Goal: Task Accomplishment & Management: Manage account settings

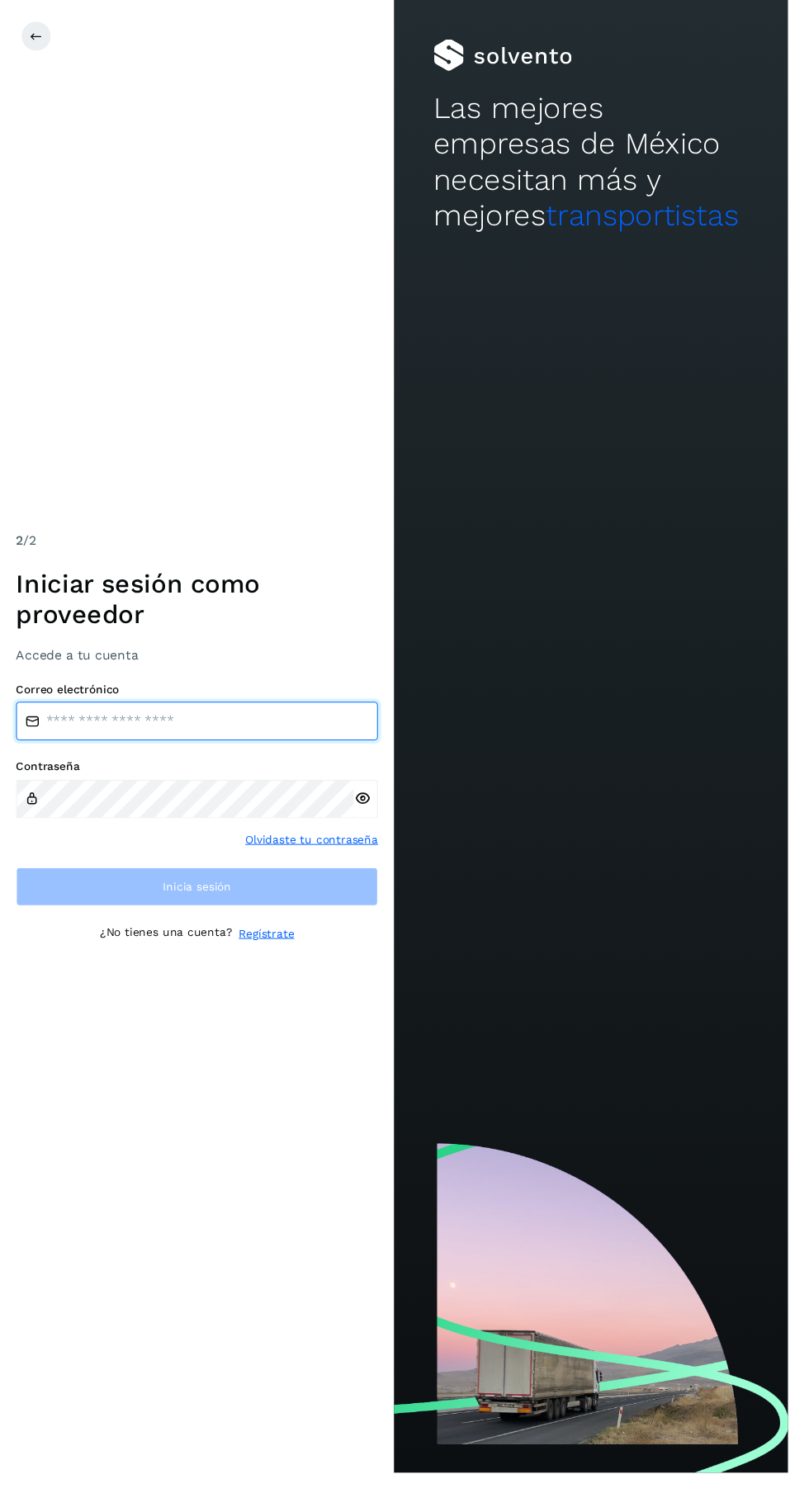
click at [234, 760] on input "email" at bounding box center [202, 740] width 371 height 39
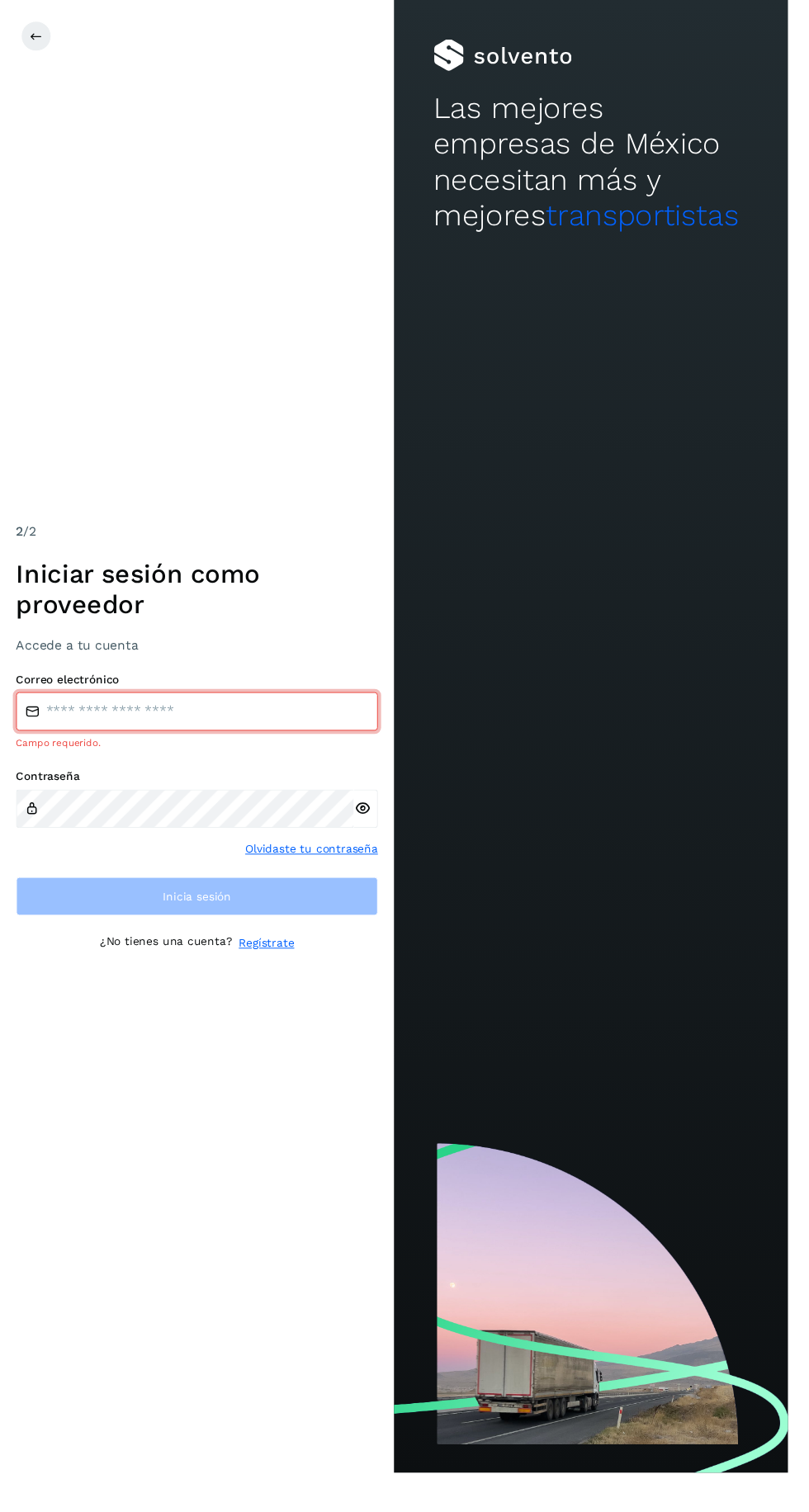
type input "**********"
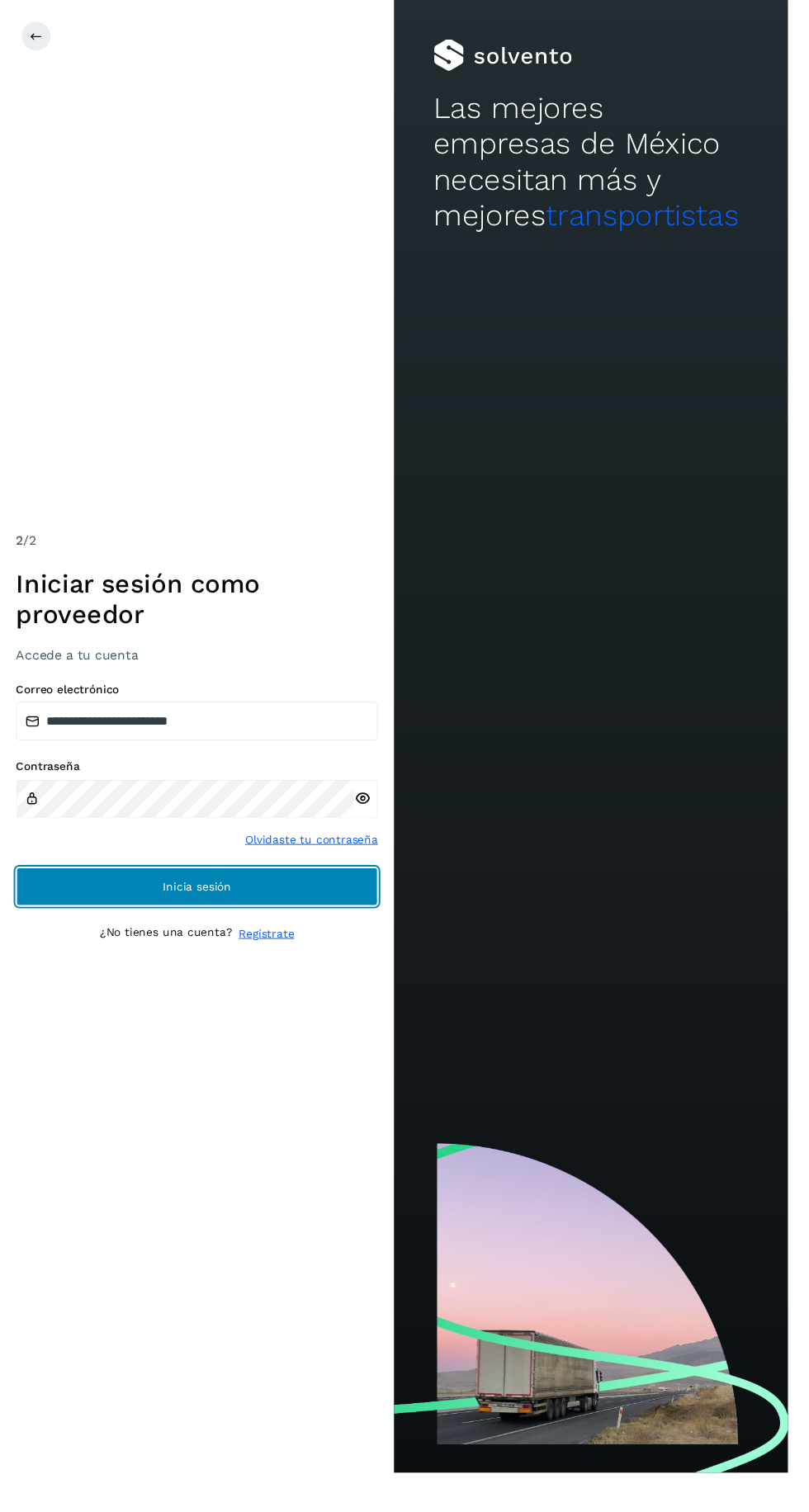
click at [179, 916] on span "Inicia sesión" at bounding box center [203, 909] width 70 height 11
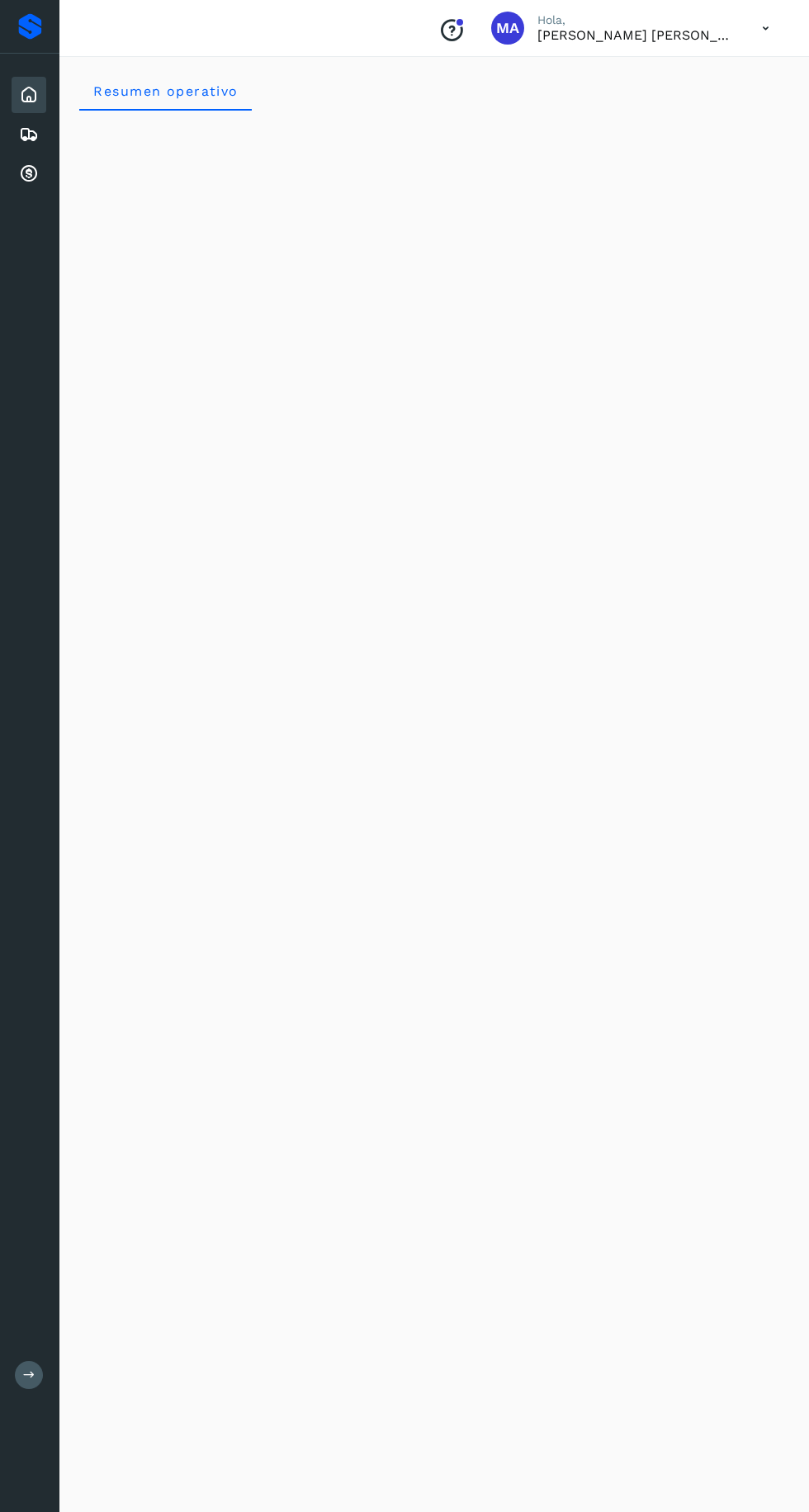
click at [30, 173] on icon at bounding box center [28, 173] width 20 height 20
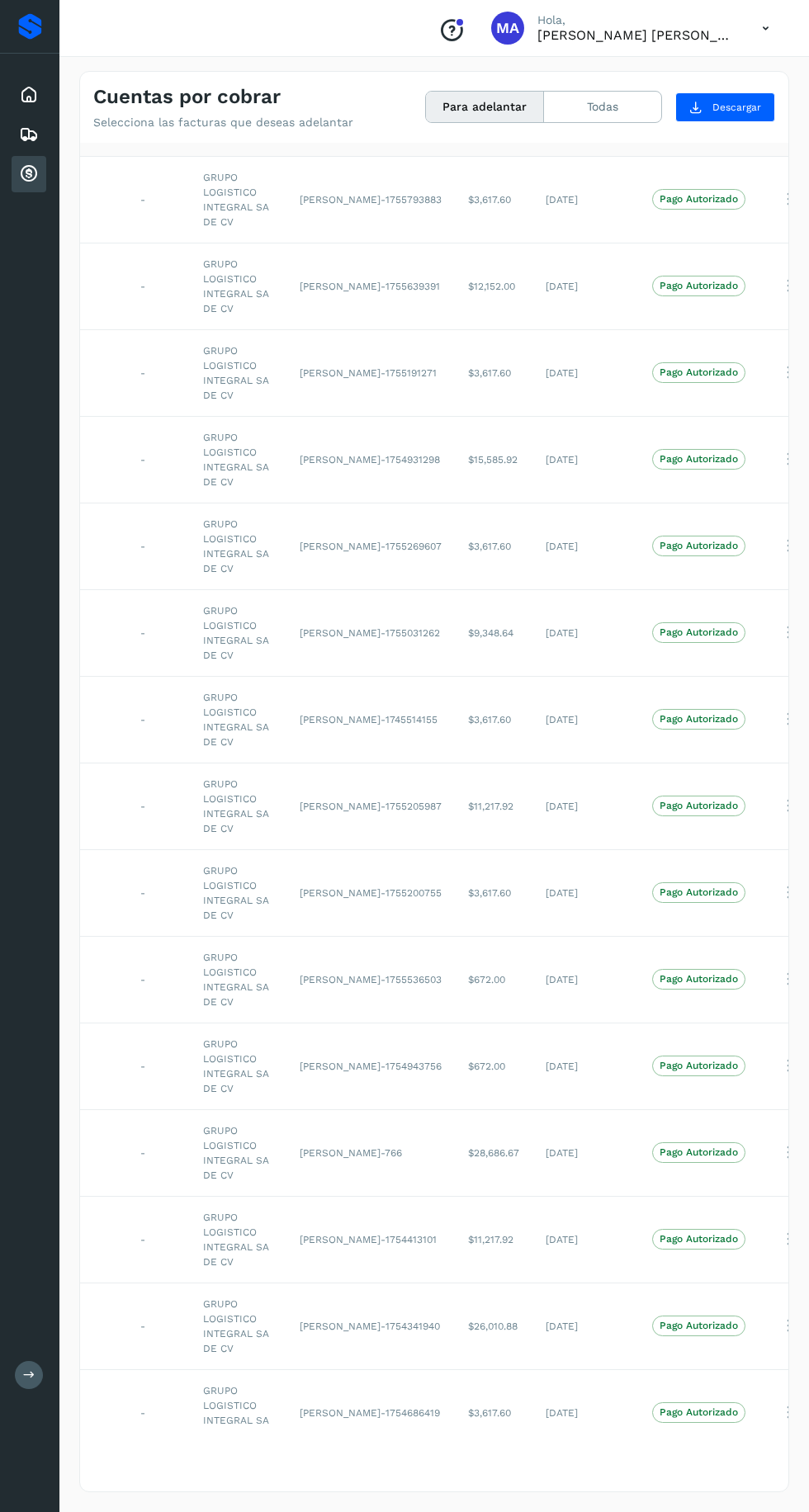
scroll to position [0, 120]
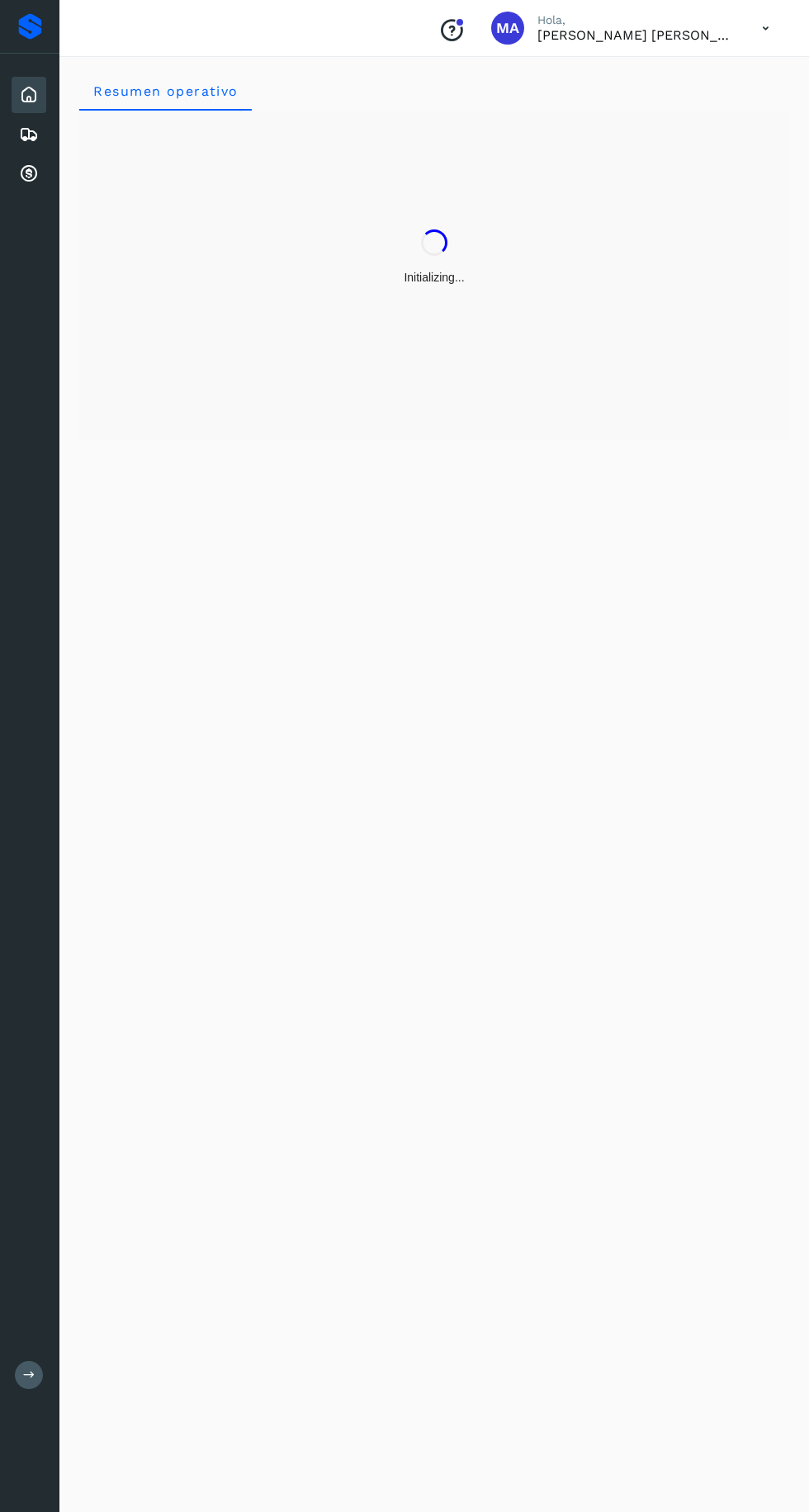
click at [30, 169] on icon at bounding box center [28, 173] width 20 height 20
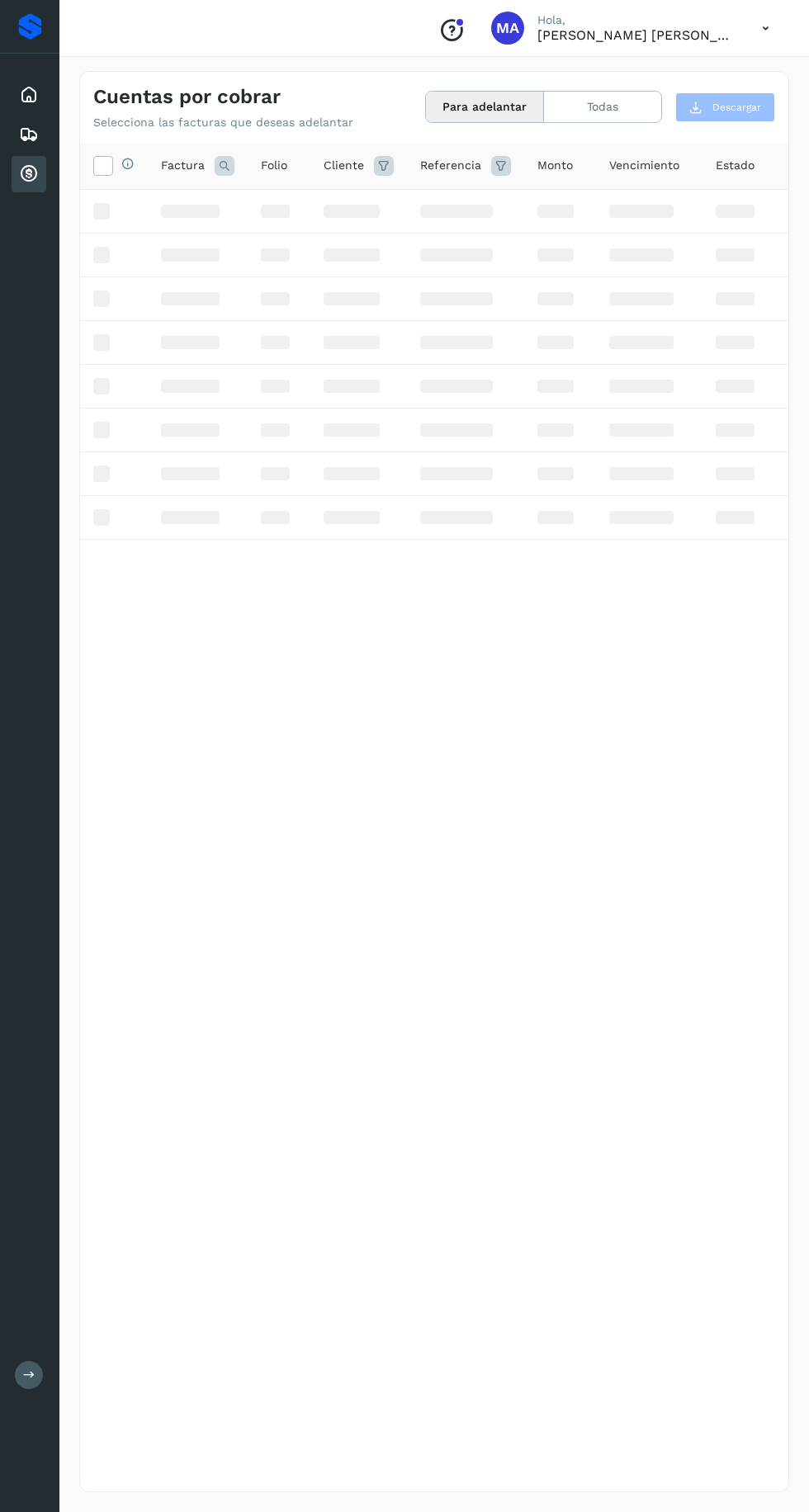
click at [566, 19] on p "Hola," at bounding box center [636, 20] width 198 height 14
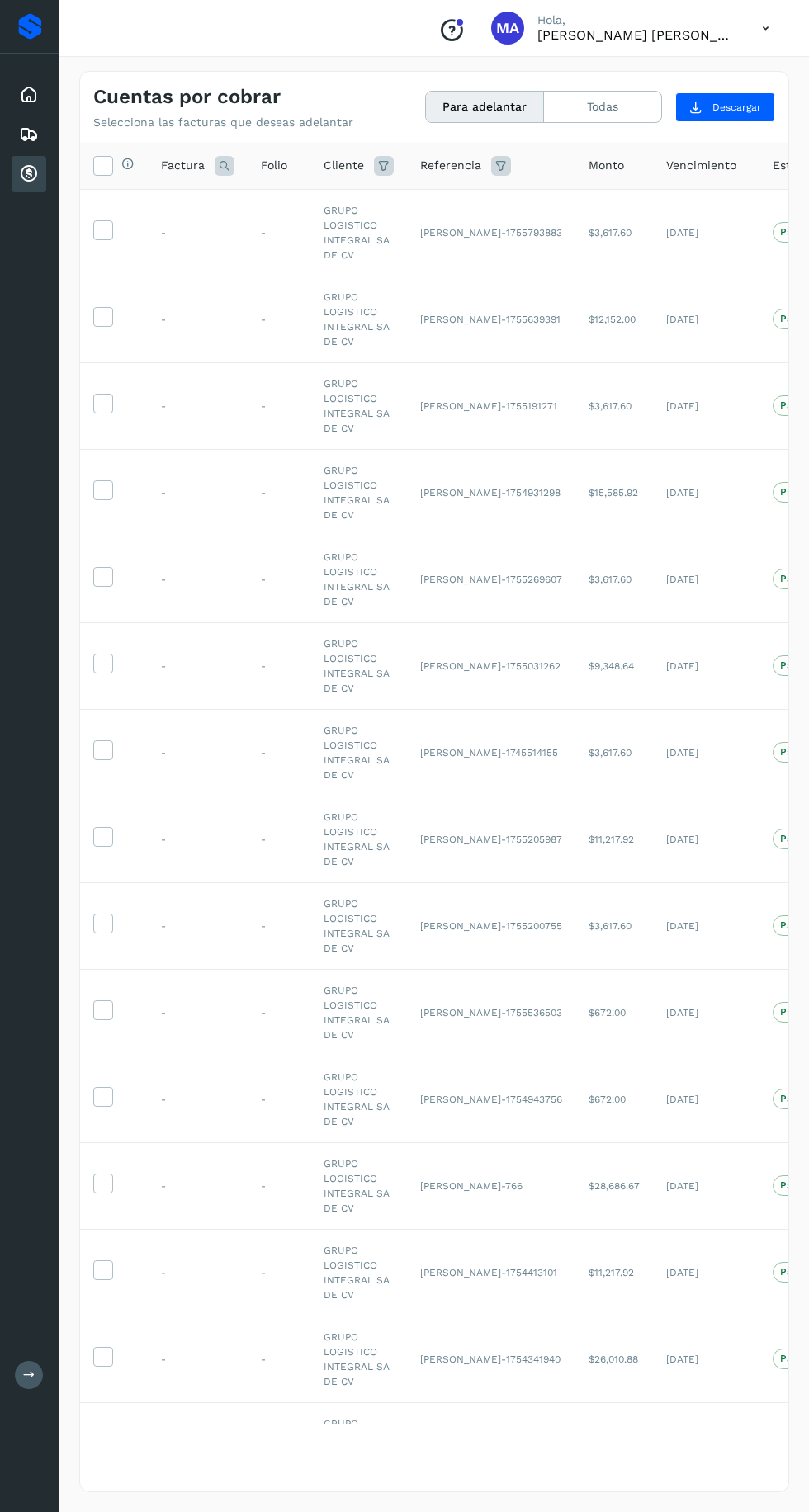
click at [587, 28] on p "[PERSON_NAME] [PERSON_NAME]" at bounding box center [636, 35] width 198 height 15
click at [512, 28] on span "MA" at bounding box center [508, 28] width 23 height 0
click at [514, 28] on span "MA" at bounding box center [508, 28] width 23 height 0
click at [672, 47] on div "Conoce nuestros beneficios [PERSON_NAME], [PERSON_NAME] [PERSON_NAME]" at bounding box center [434, 28] width 750 height 57
click at [605, 110] on button "Todas" at bounding box center [602, 107] width 117 height 31
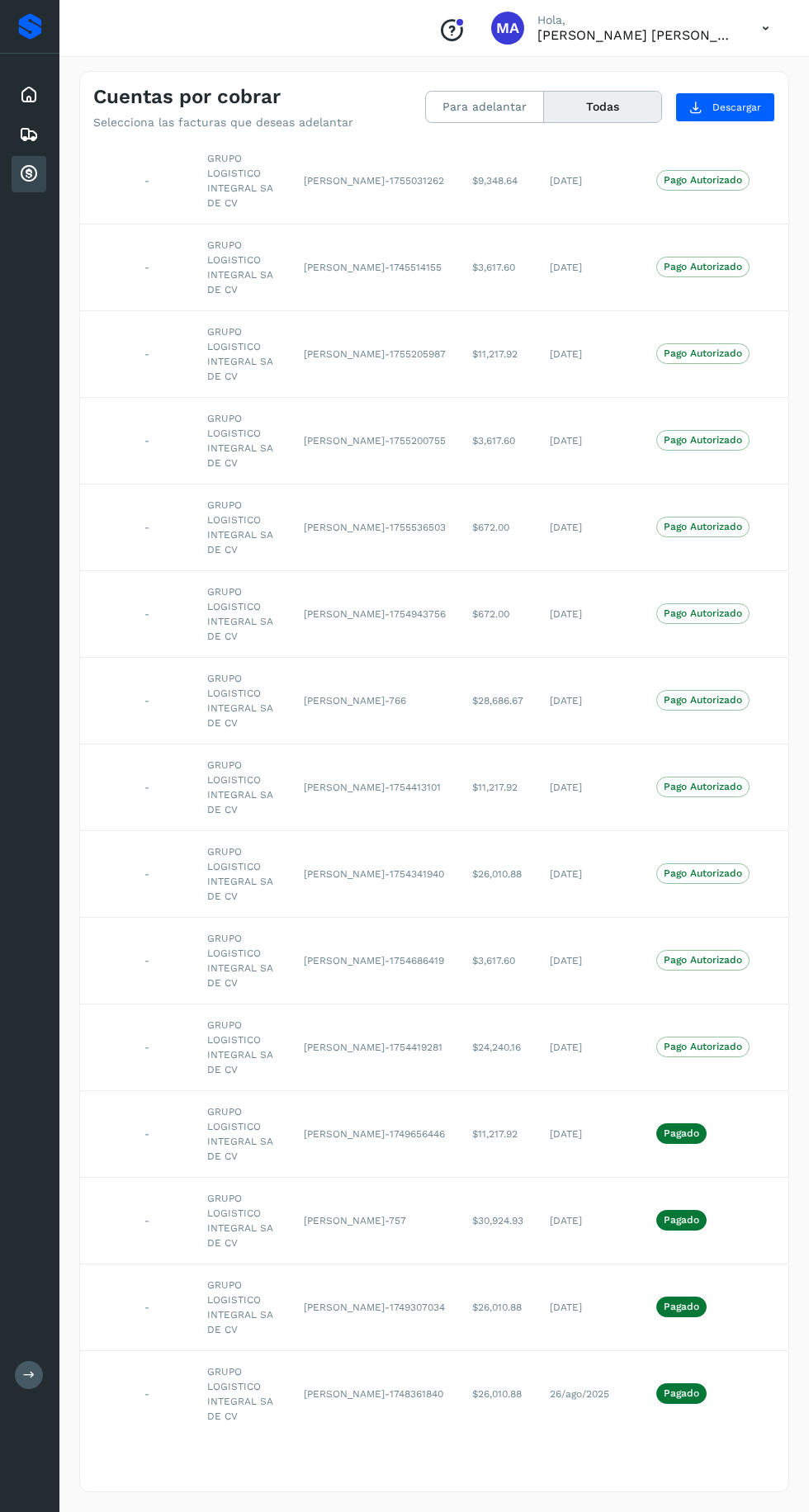
scroll to position [0, 117]
